Goal: Book appointment/travel/reservation

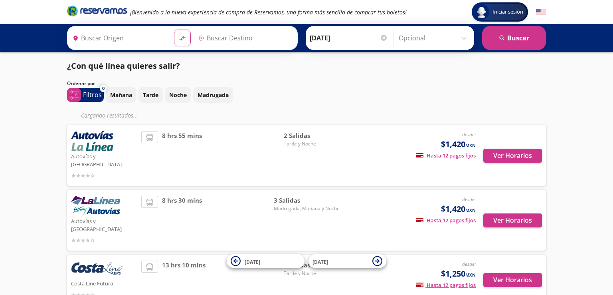
type input "[PERSON_NAME], [GEOGRAPHIC_DATA]"
type input "[GEOGRAPHIC_DATA], [GEOGRAPHIC_DATA]"
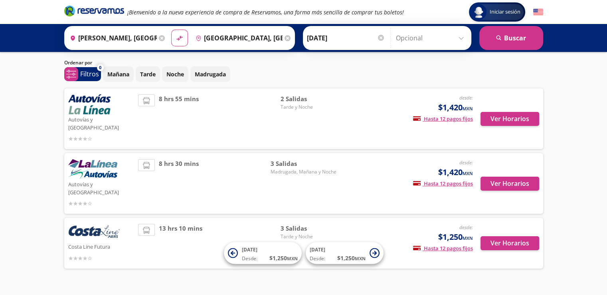
scroll to position [22, 0]
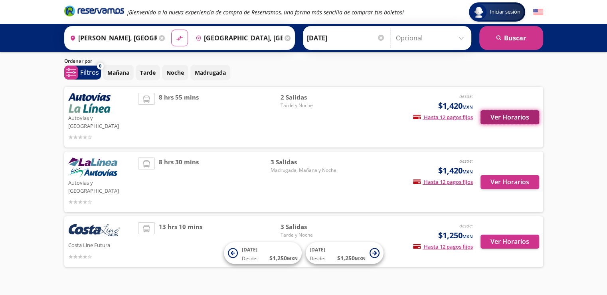
click at [501, 110] on button "Ver Horarios" at bounding box center [509, 117] width 59 height 14
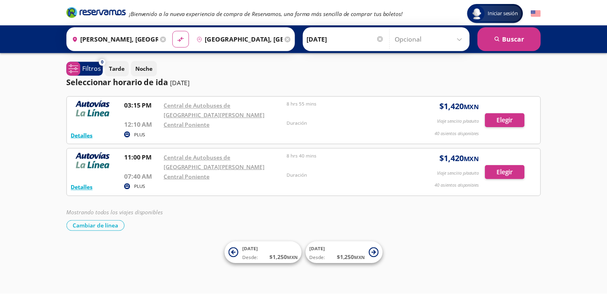
scroll to position [22, 0]
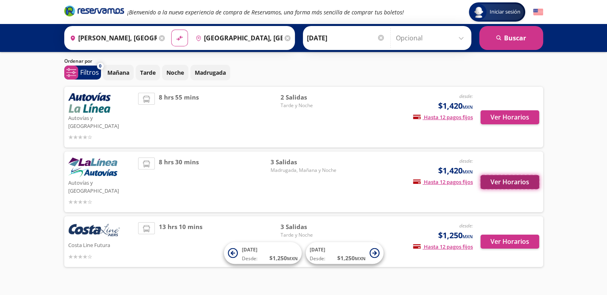
click at [503, 175] on button "Ver Horarios" at bounding box center [509, 182] width 59 height 14
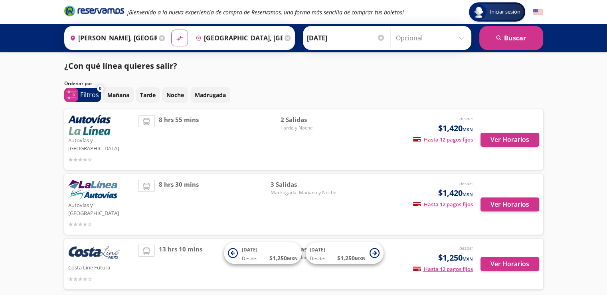
scroll to position [22, 0]
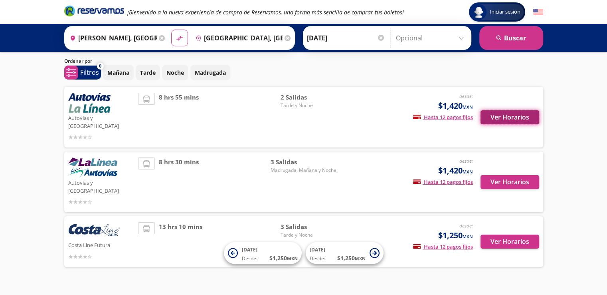
click at [498, 111] on button "Ver Horarios" at bounding box center [509, 117] width 59 height 14
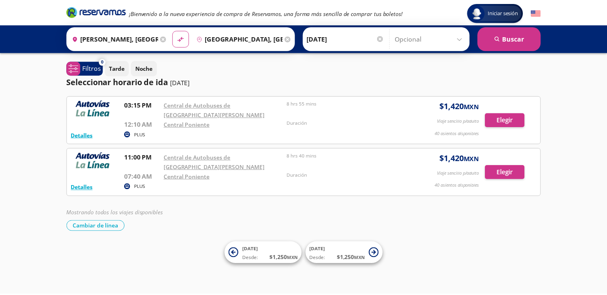
scroll to position [22, 0]
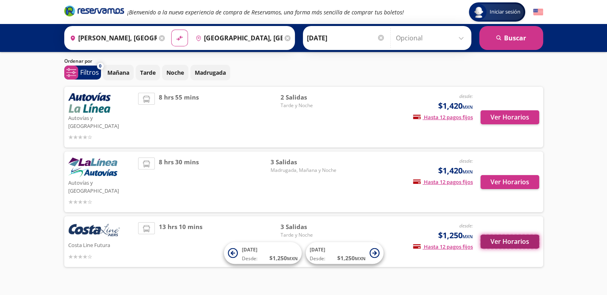
click at [495, 234] on button "Ver Horarios" at bounding box center [509, 241] width 59 height 14
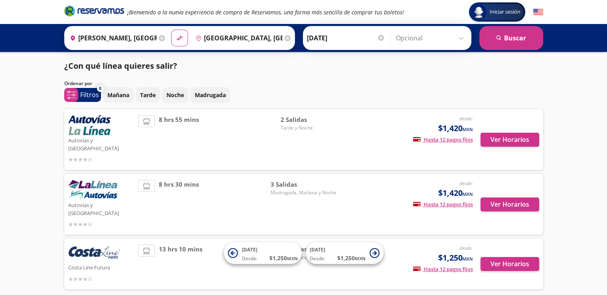
scroll to position [22, 0]
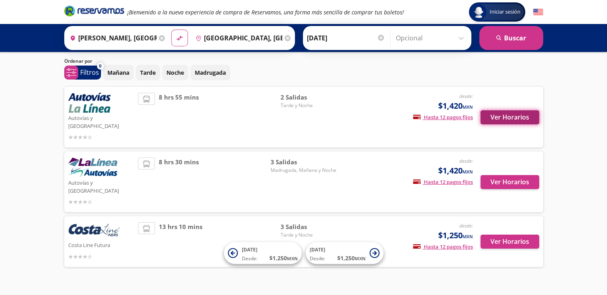
click at [498, 110] on button "Ver Horarios" at bounding box center [509, 117] width 59 height 14
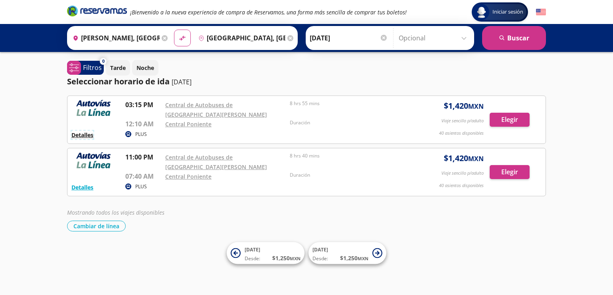
click at [84, 131] on button "Detalles" at bounding box center [82, 134] width 22 height 8
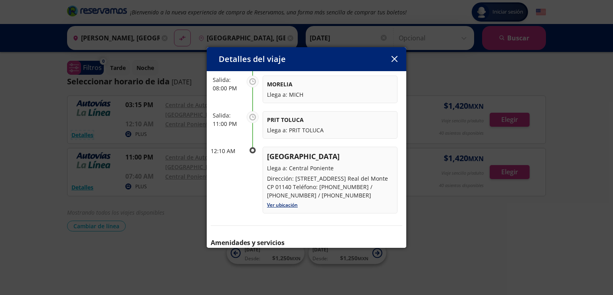
scroll to position [142, 0]
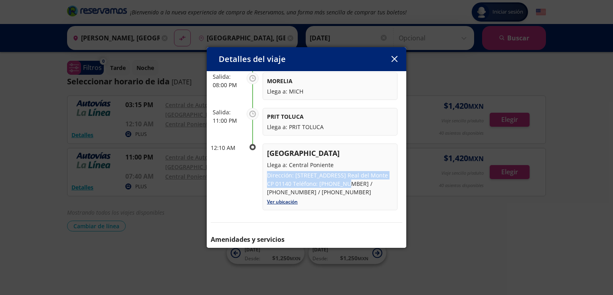
drag, startPoint x: 332, startPoint y: 183, endPoint x: 268, endPoint y: 173, distance: 64.6
click at [268, 173] on p "Dirección: [STREET_ADDRESS] Real del Monte CP 01140 Teléfono: [PHONE_NUMBER] / …" at bounding box center [330, 183] width 126 height 25
copy p "Dirección: [STREET_ADDRESS] Real del Monte CP 01140"
